Goal: Task Accomplishment & Management: Use online tool/utility

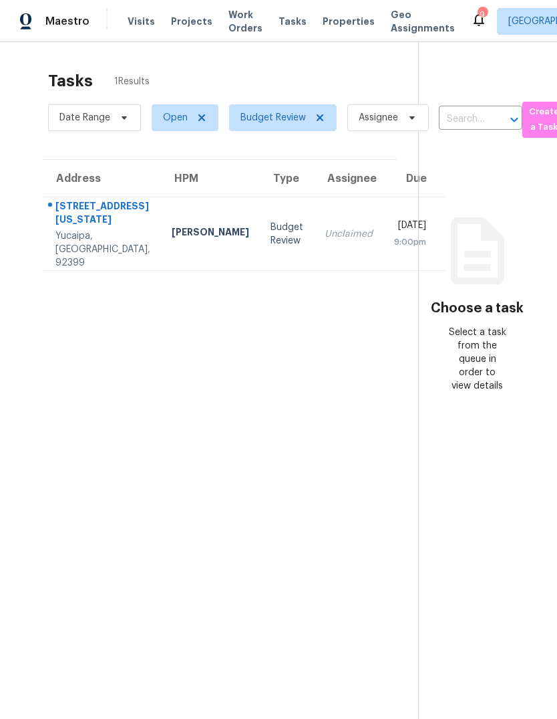
click at [149, 21] on span "Visits" at bounding box center [141, 21] width 27 height 13
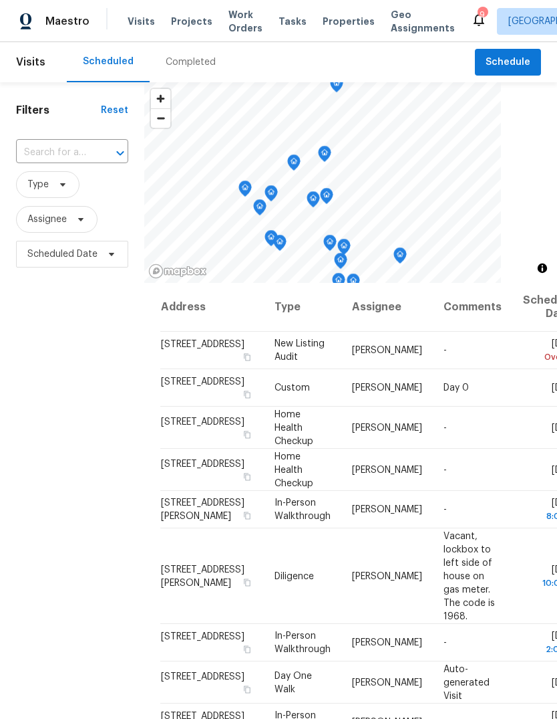
click at [192, 59] on div "Completed" at bounding box center [191, 61] width 50 height 13
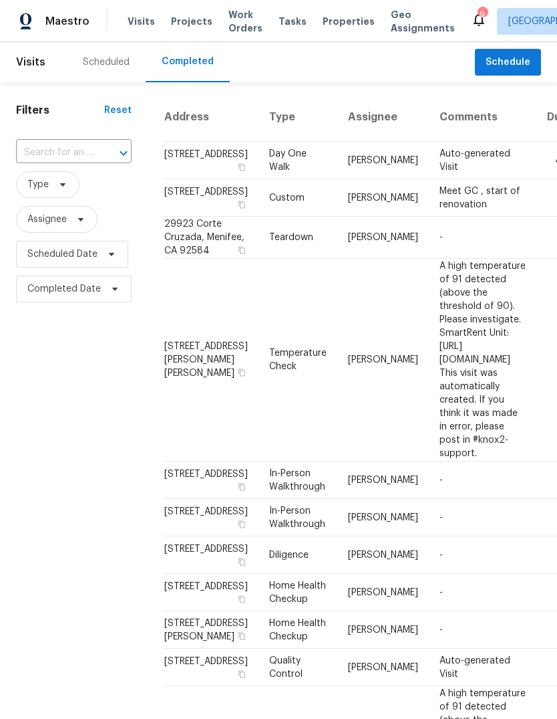
click at [114, 64] on div "Scheduled" at bounding box center [106, 61] width 47 height 13
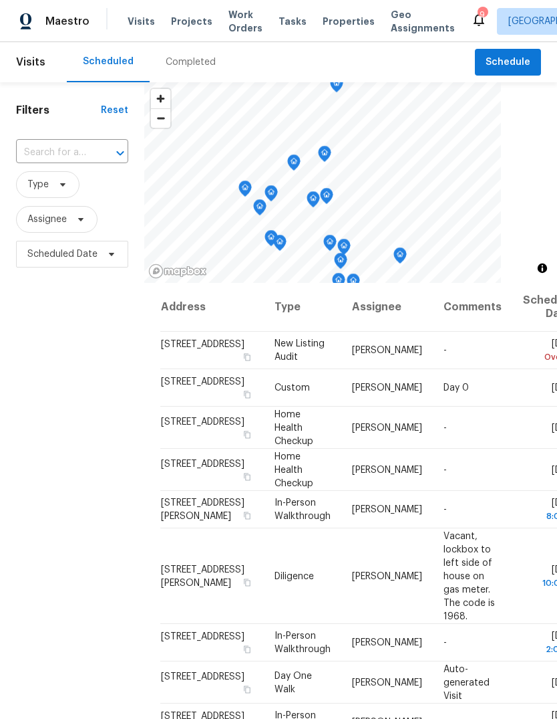
click at [334, 26] on span "Properties" at bounding box center [349, 21] width 52 height 13
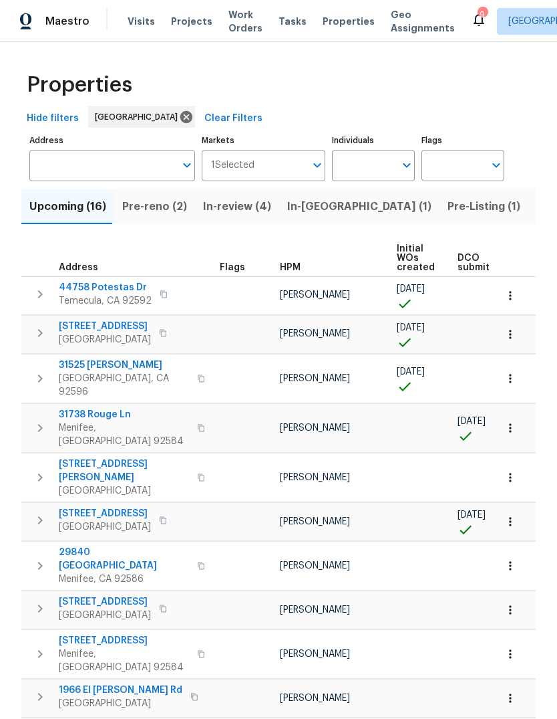
click at [440, 218] on button "Pre-Listing (1)" at bounding box center [484, 206] width 89 height 35
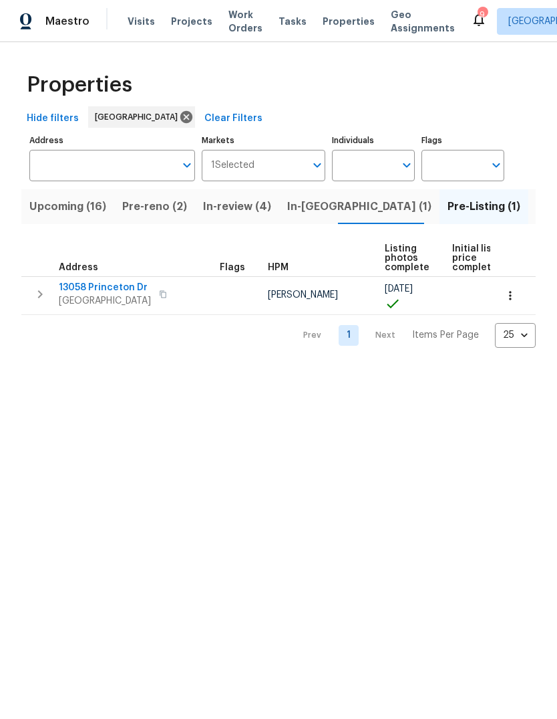
click at [291, 20] on span "Tasks" at bounding box center [293, 21] width 28 height 9
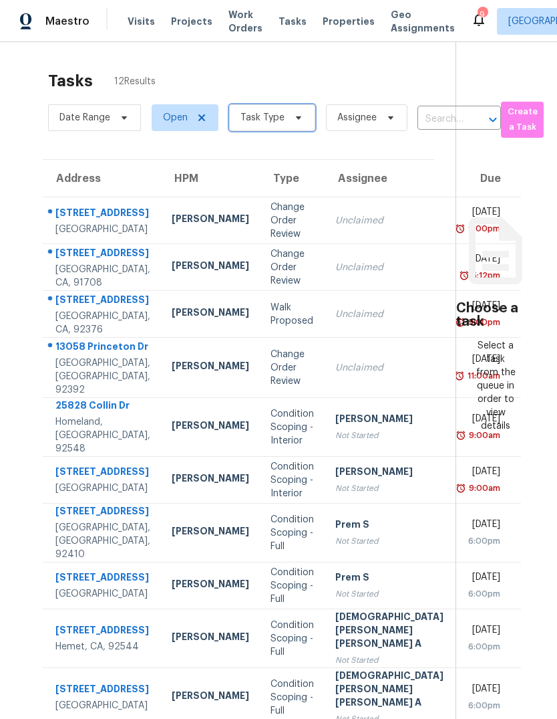
click at [292, 104] on span "Task Type" at bounding box center [272, 117] width 86 height 27
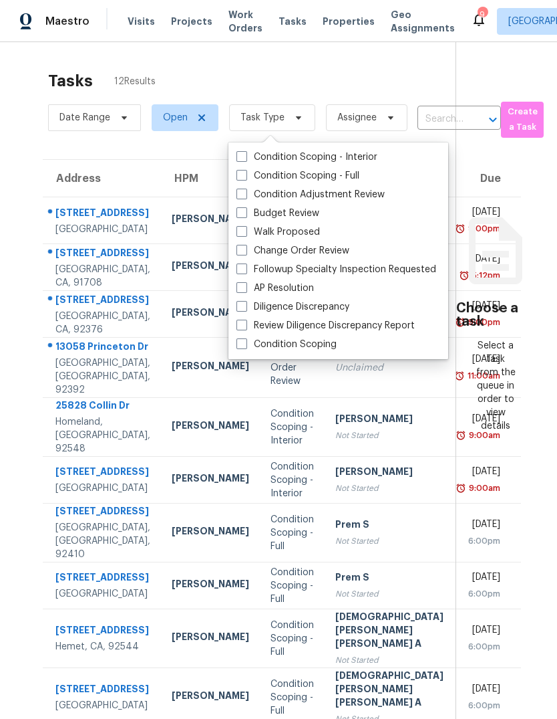
click at [302, 207] on label "Budget Review" at bounding box center [278, 213] width 83 height 13
click at [245, 207] on input "Budget Review" at bounding box center [241, 211] width 9 height 9
checkbox input "true"
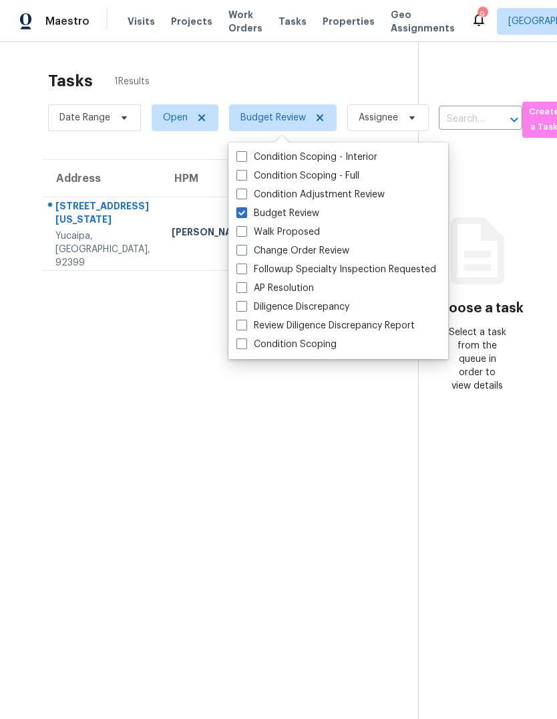
click at [241, 430] on section "Tasks 1 Results Date Range Open Budget Review Assignee ​ Create a Task Address …" at bounding box center [219, 412] width 397 height 697
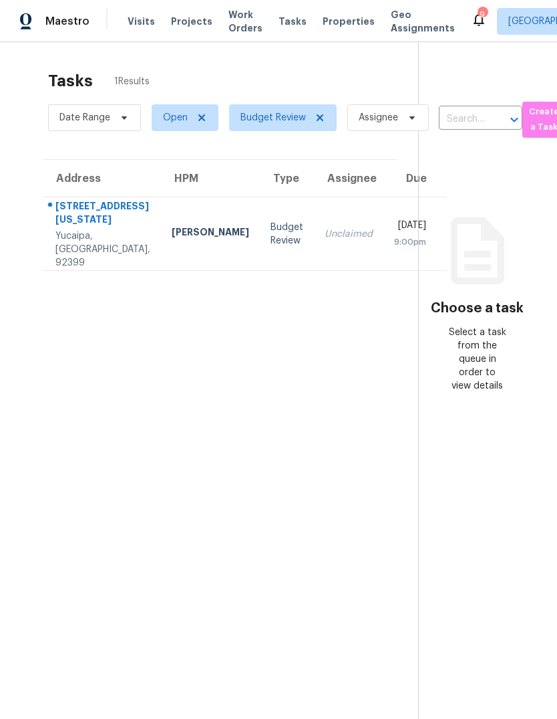
click at [134, 19] on span "Visits" at bounding box center [141, 21] width 27 height 13
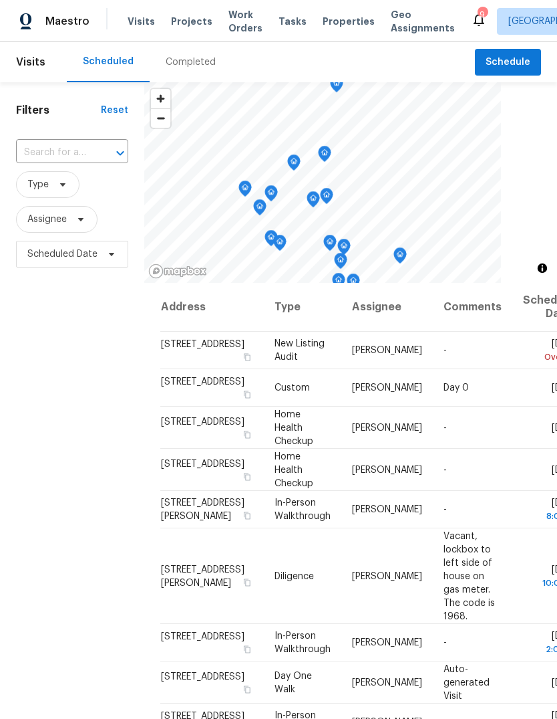
click at [340, 25] on span "Properties" at bounding box center [349, 21] width 52 height 13
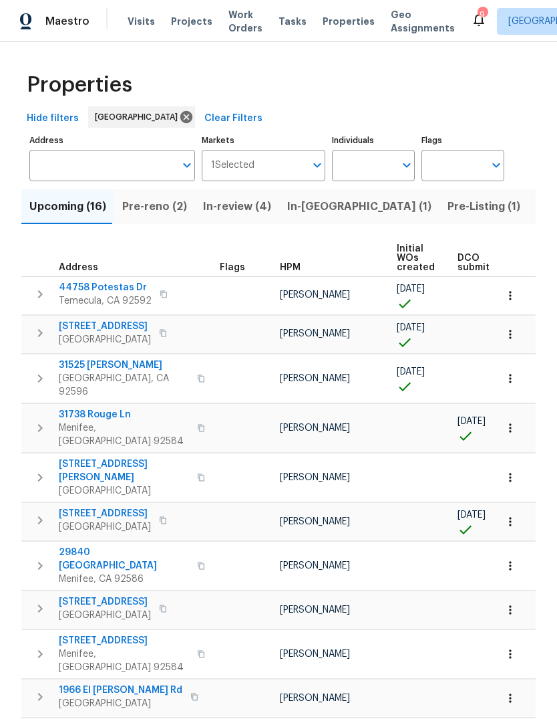
click at [280, 27] on div "Tasks" at bounding box center [293, 22] width 28 height 14
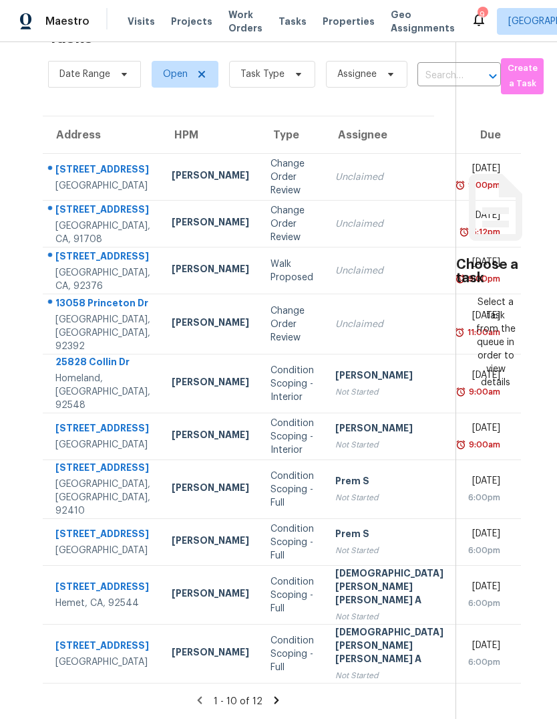
scroll to position [50, 0]
click at [271, 699] on icon at bounding box center [277, 700] width 12 height 12
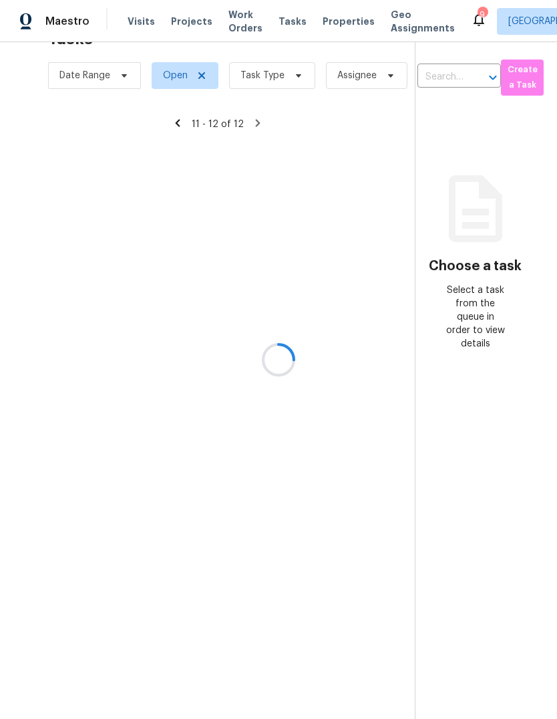
scroll to position [42, 0]
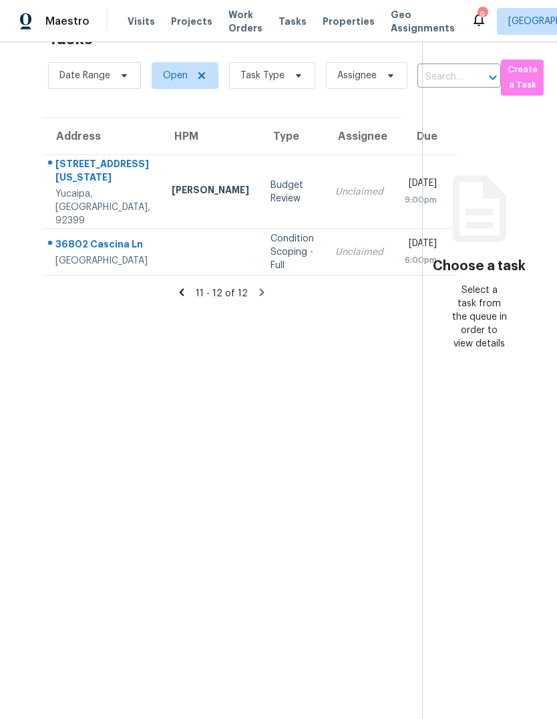
click at [180, 286] on icon at bounding box center [182, 292] width 12 height 12
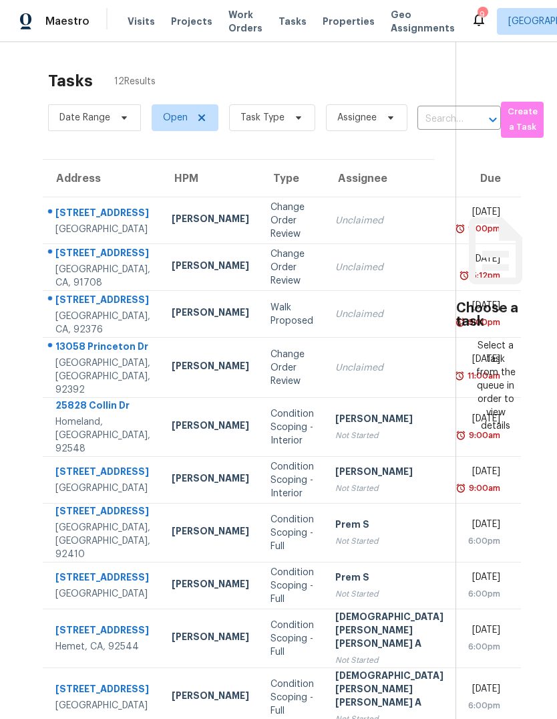
scroll to position [0, 0]
click at [289, 112] on span at bounding box center [296, 117] width 15 height 11
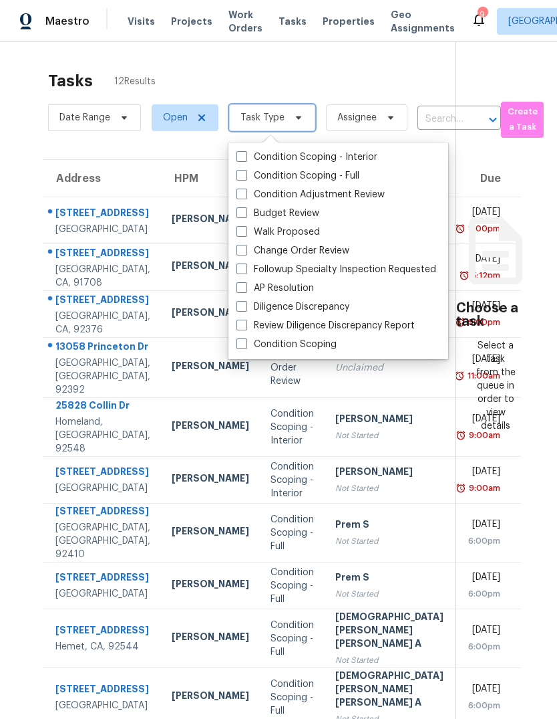
click at [289, 112] on span at bounding box center [296, 117] width 15 height 11
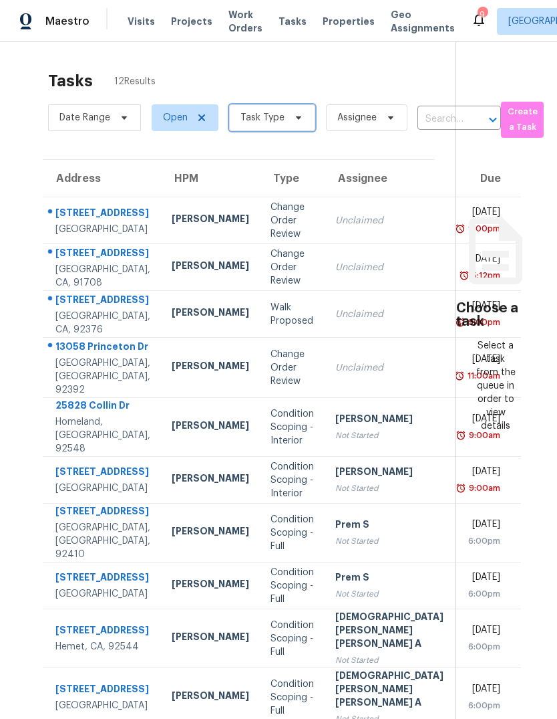
click at [289, 112] on span at bounding box center [296, 117] width 15 height 11
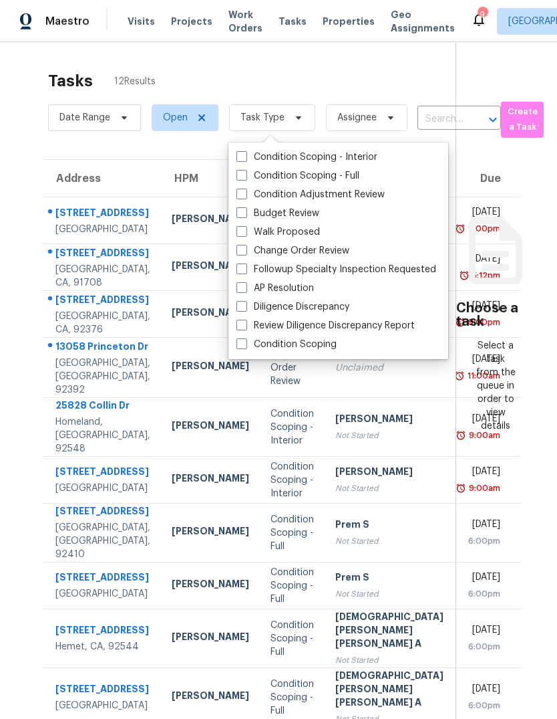
click at [291, 207] on label "Budget Review" at bounding box center [278, 213] width 83 height 13
click at [245, 207] on input "Budget Review" at bounding box center [241, 211] width 9 height 9
checkbox input "true"
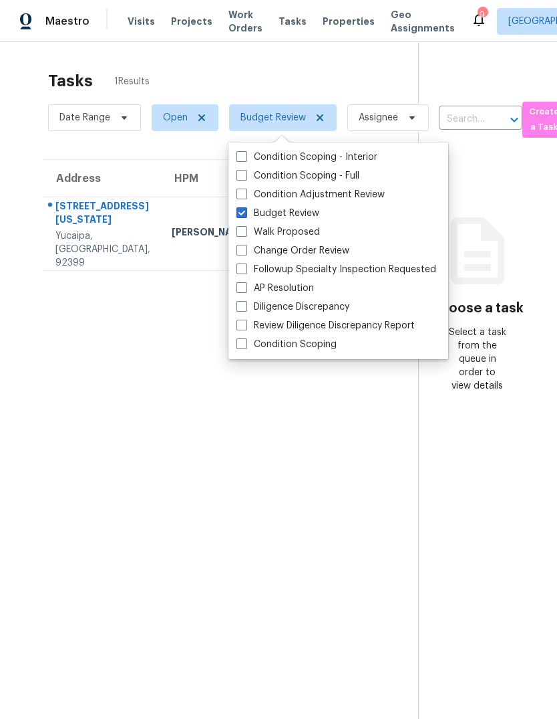
click at [194, 352] on section "Tasks 1 Results Date Range Open Budget Review Assignee ​ Create a Task Address …" at bounding box center [219, 412] width 397 height 697
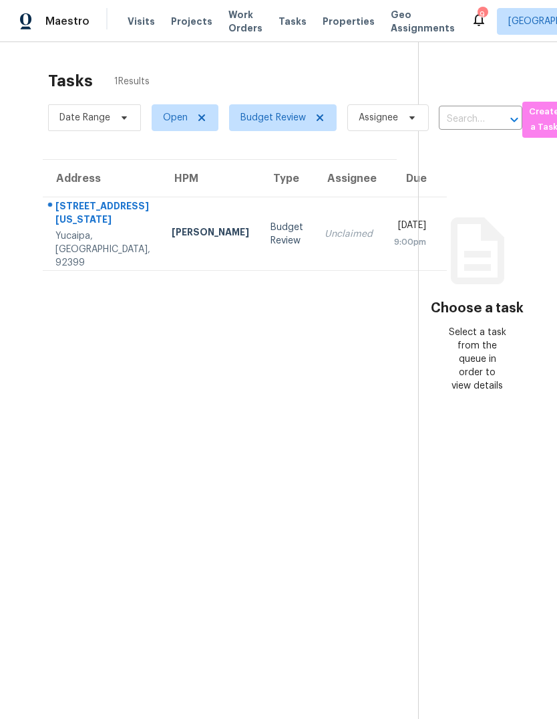
click at [145, 20] on span "Visits" at bounding box center [141, 21] width 27 height 13
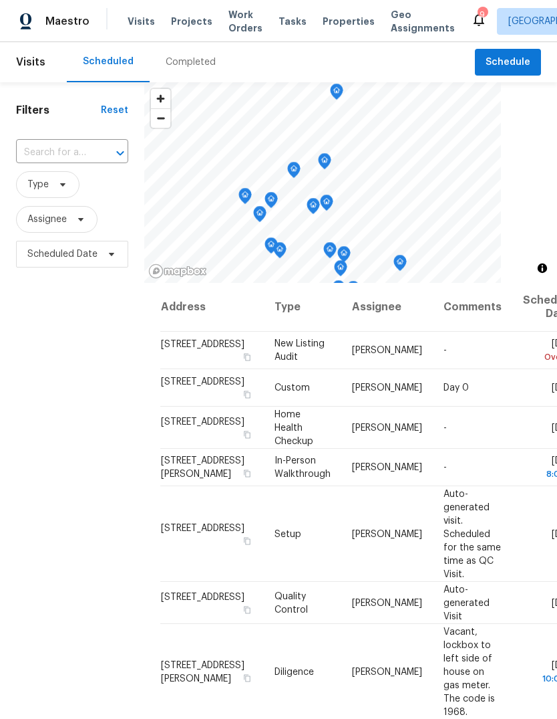
click at [340, 24] on span "Properties" at bounding box center [349, 21] width 52 height 13
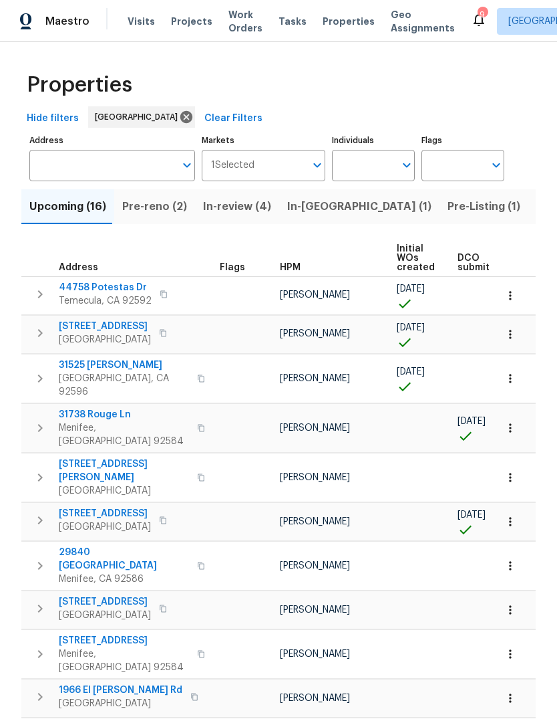
click at [309, 206] on span "In-[GEOGRAPHIC_DATA] (1)" at bounding box center [359, 206] width 144 height 19
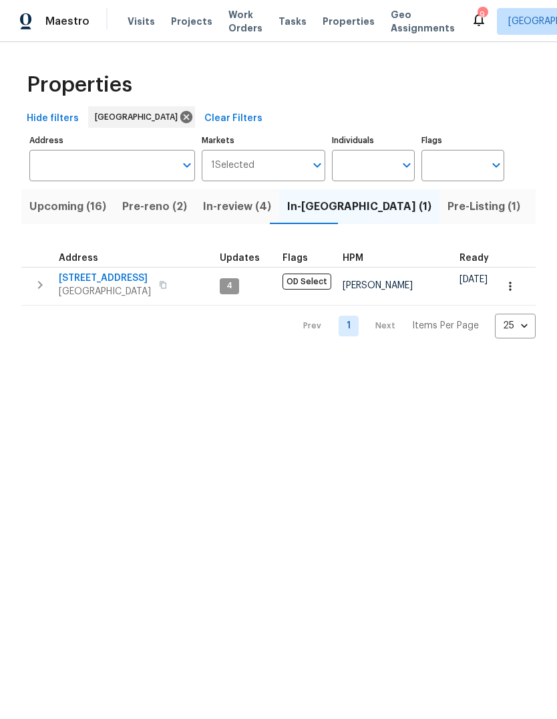
click at [81, 217] on button "Upcoming (16)" at bounding box center [67, 206] width 93 height 35
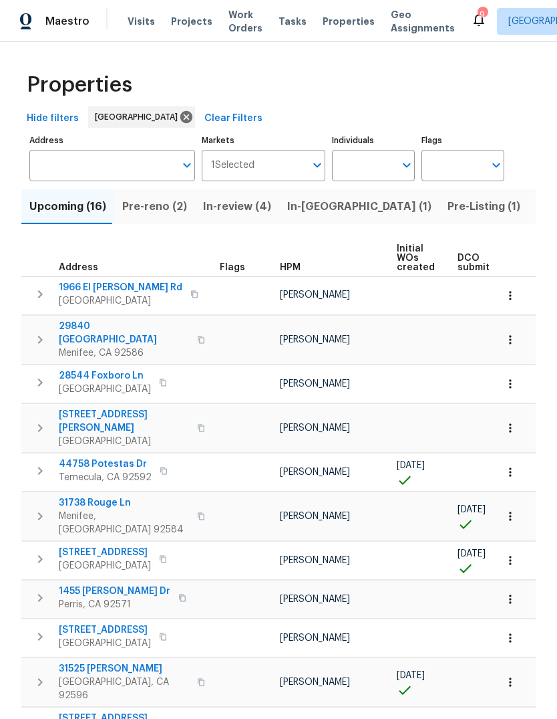
click at [283, 25] on span "Tasks" at bounding box center [293, 21] width 28 height 9
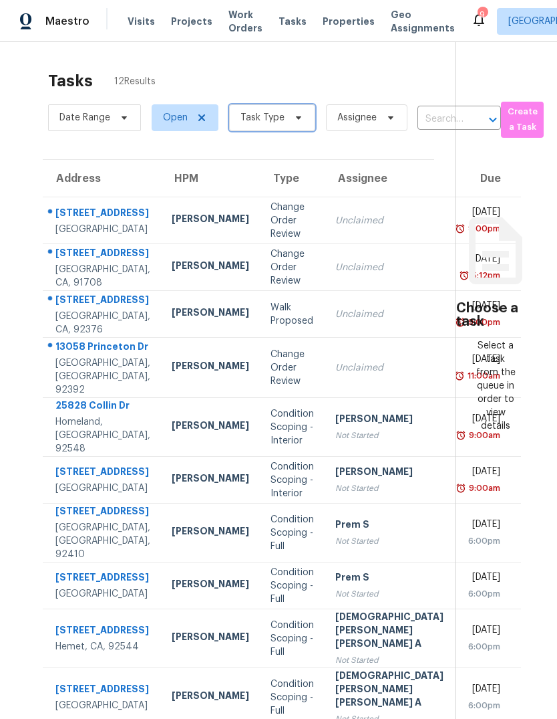
click at [289, 121] on span at bounding box center [296, 117] width 15 height 11
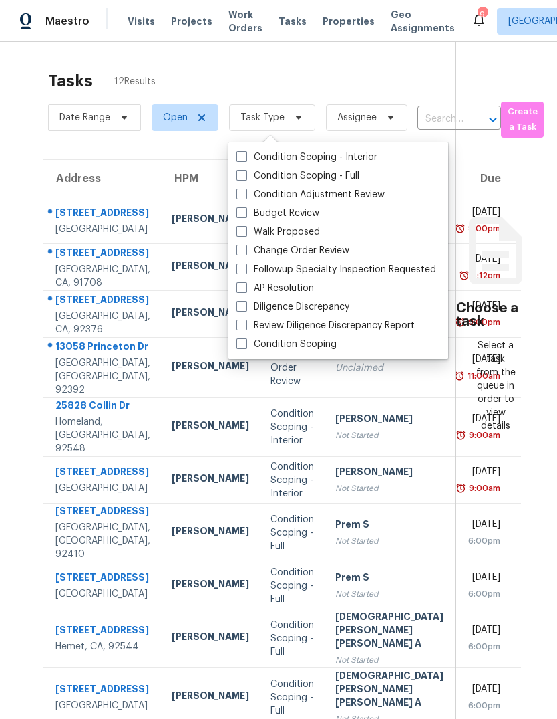
click at [301, 213] on label "Budget Review" at bounding box center [278, 213] width 83 height 13
click at [245, 213] on input "Budget Review" at bounding box center [241, 211] width 9 height 9
checkbox input "true"
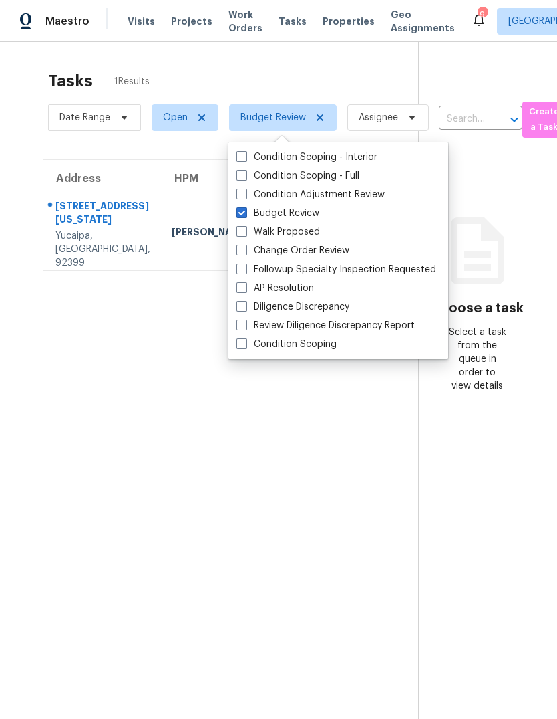
click at [257, 561] on section "Tasks 1 Results Date Range Open Budget Review Assignee ​ Create a Task Address …" at bounding box center [219, 412] width 397 height 697
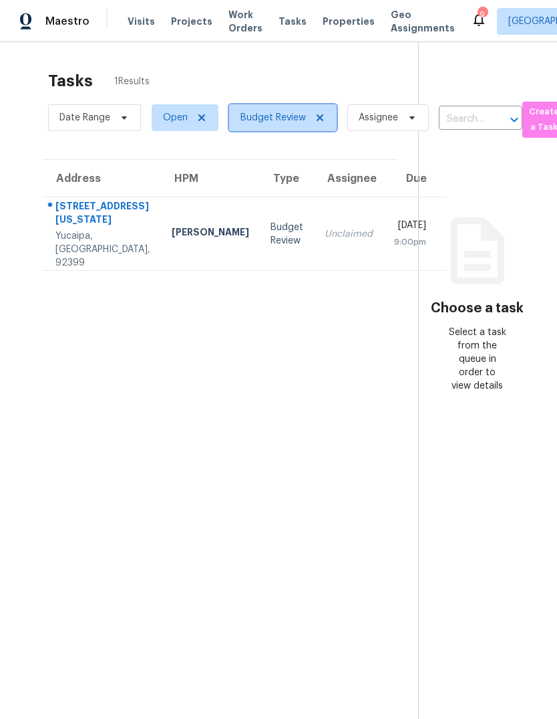
click at [323, 122] on icon at bounding box center [320, 117] width 11 height 11
